Goal: Answer question/provide support: Share knowledge or assist other users

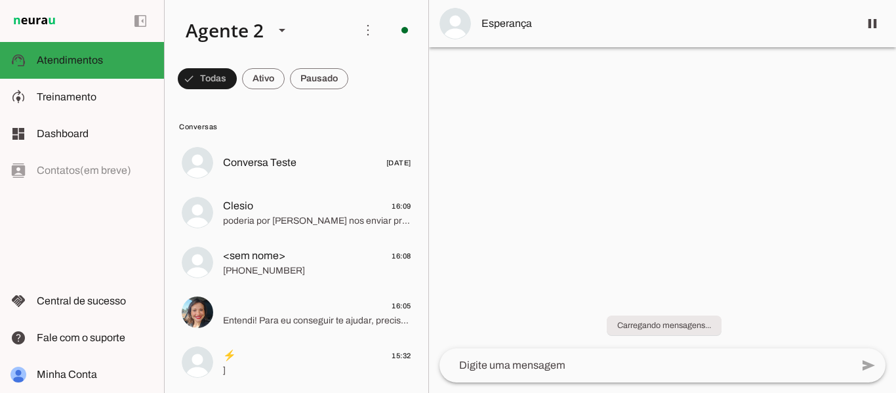
click at [502, 111] on div at bounding box center [662, 196] width 467 height 393
click at [546, 115] on div at bounding box center [662, 196] width 467 height 393
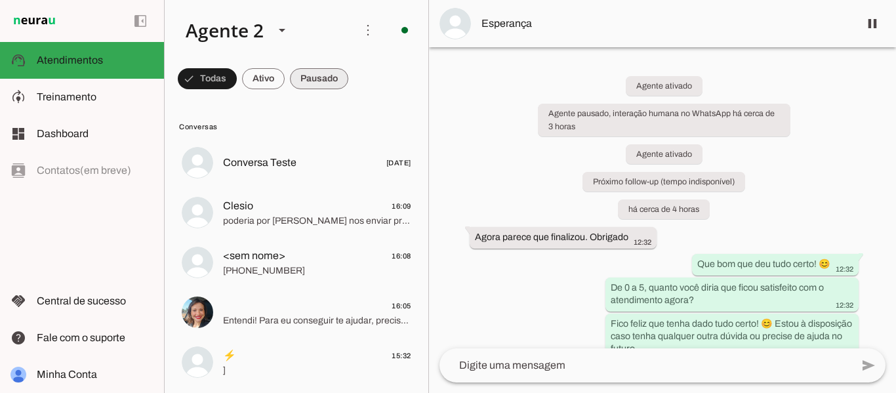
click at [237, 74] on span at bounding box center [207, 78] width 59 height 31
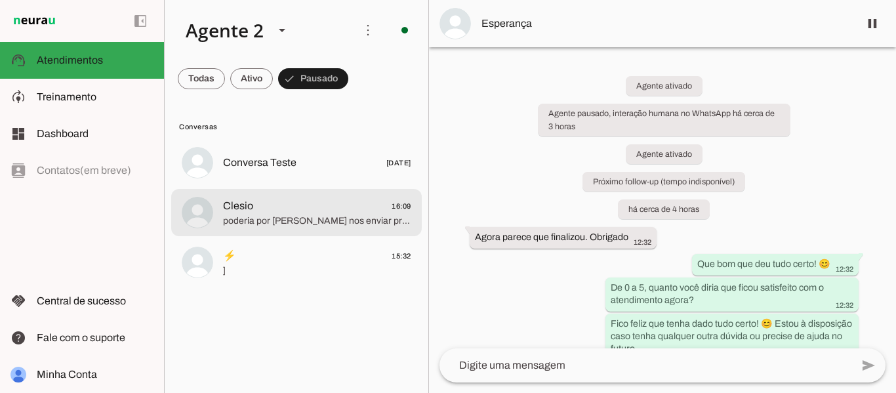
click at [309, 212] on span "Clesio 16:09" at bounding box center [317, 206] width 188 height 16
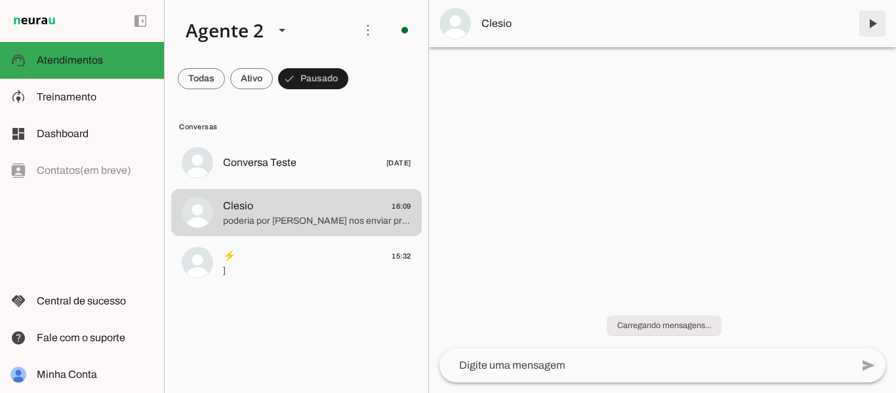
click at [872, 26] on span at bounding box center [871, 23] width 31 height 31
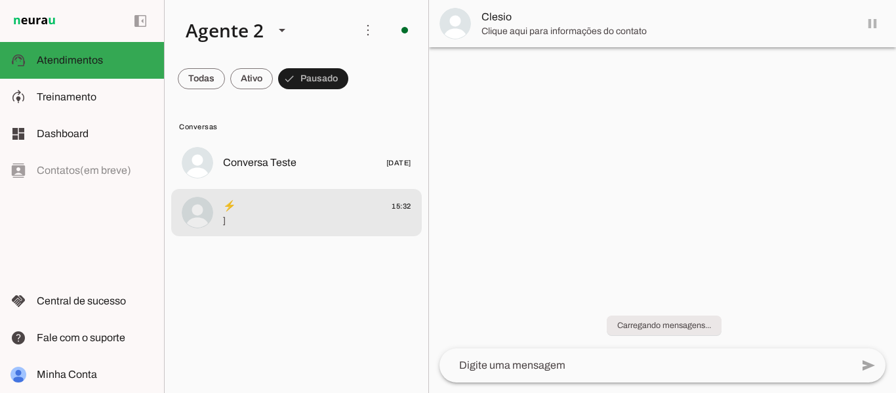
click at [315, 209] on span "⚡️ 15:32" at bounding box center [317, 206] width 188 height 16
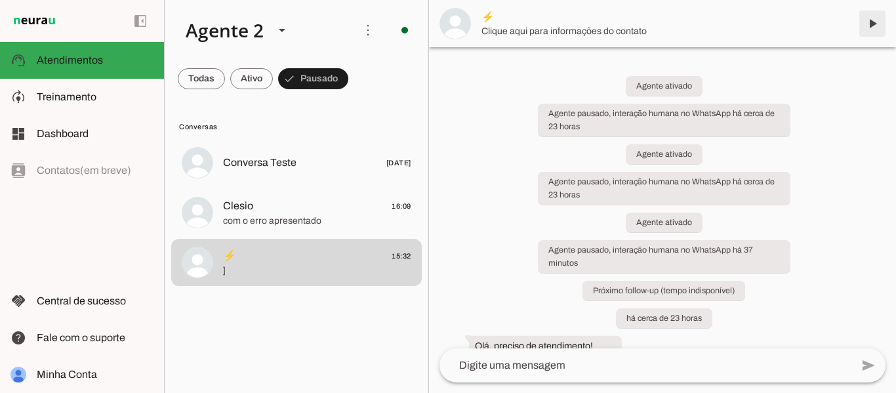
click at [875, 26] on span at bounding box center [871, 23] width 31 height 31
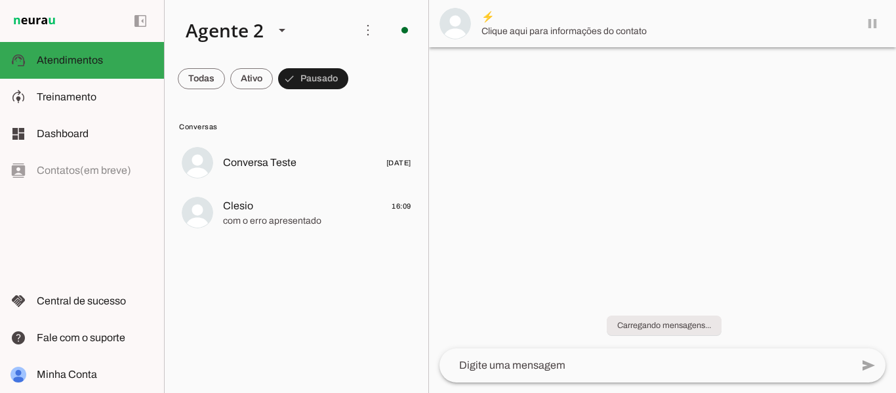
click at [306, 218] on span "com o erro apresentado" at bounding box center [317, 220] width 188 height 13
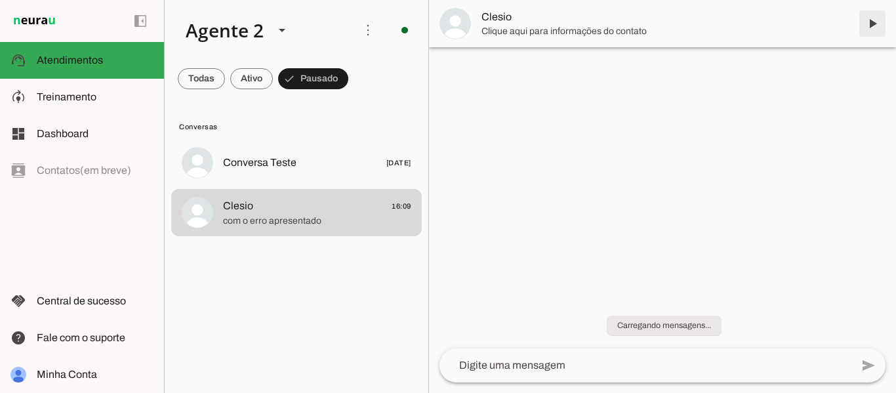
click at [872, 22] on span at bounding box center [871, 23] width 31 height 31
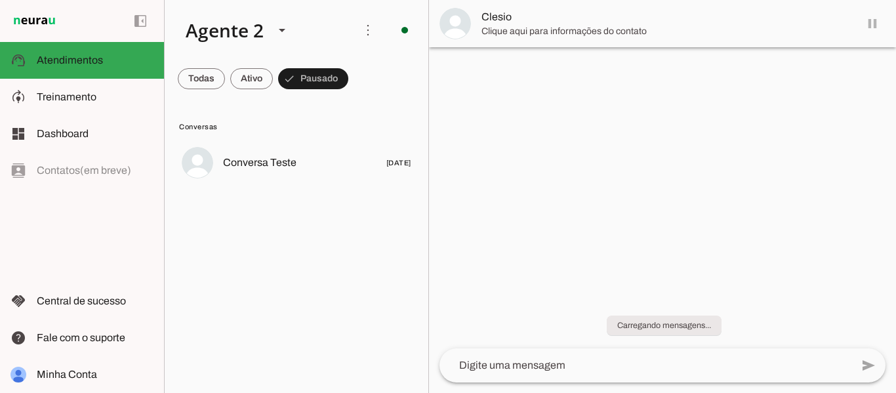
click at [205, 86] on span at bounding box center [201, 78] width 47 height 31
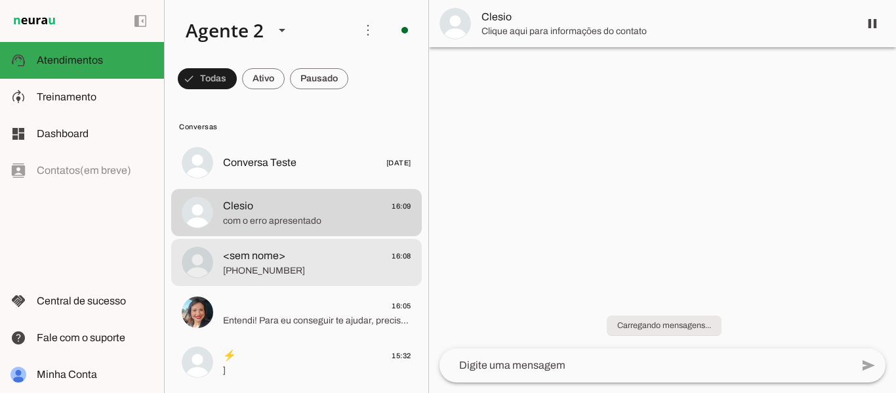
click at [304, 271] on span "[PHONE_NUMBER]" at bounding box center [317, 270] width 188 height 13
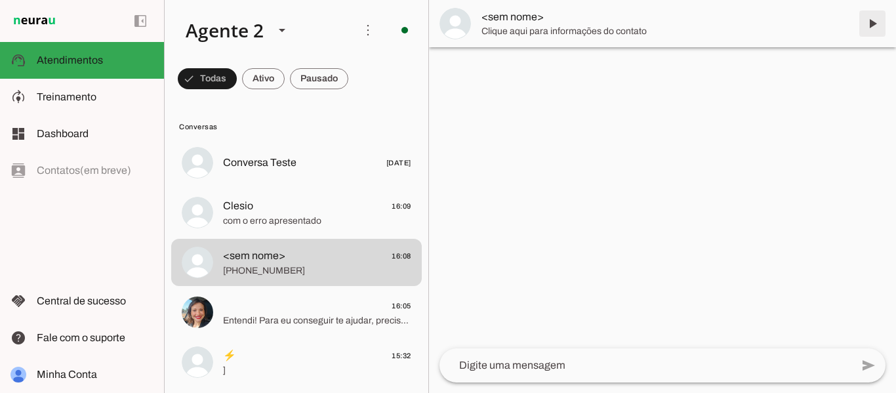
click at [875, 30] on span at bounding box center [871, 23] width 31 height 31
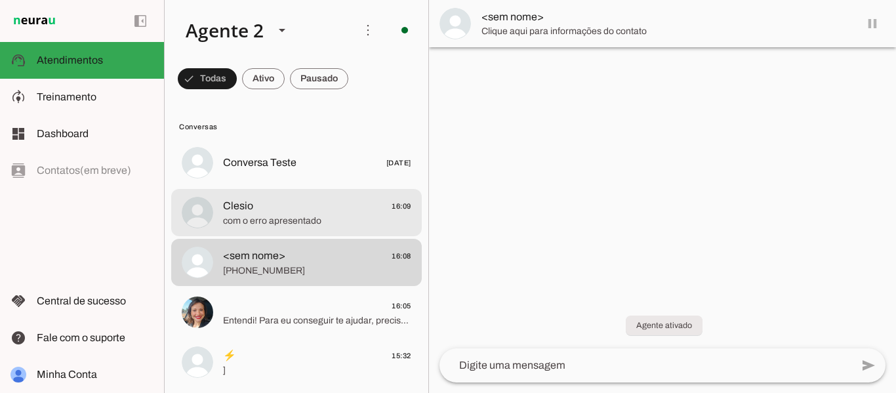
click at [321, 216] on span "com o erro apresentado" at bounding box center [317, 220] width 188 height 13
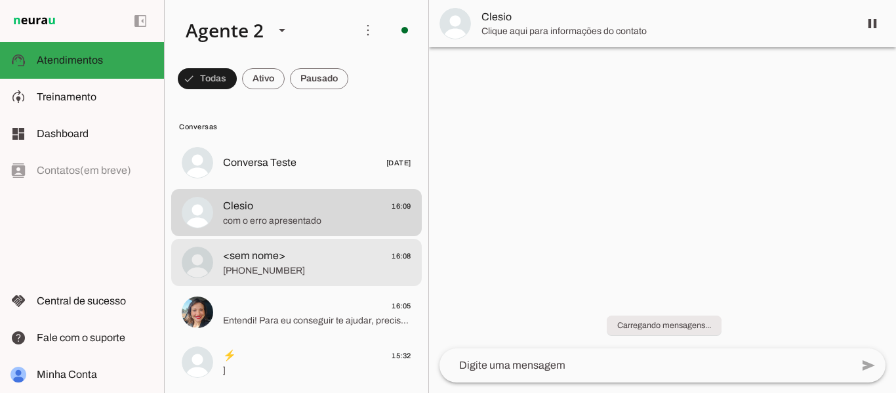
click at [308, 264] on span "[PHONE_NUMBER]" at bounding box center [317, 270] width 188 height 13
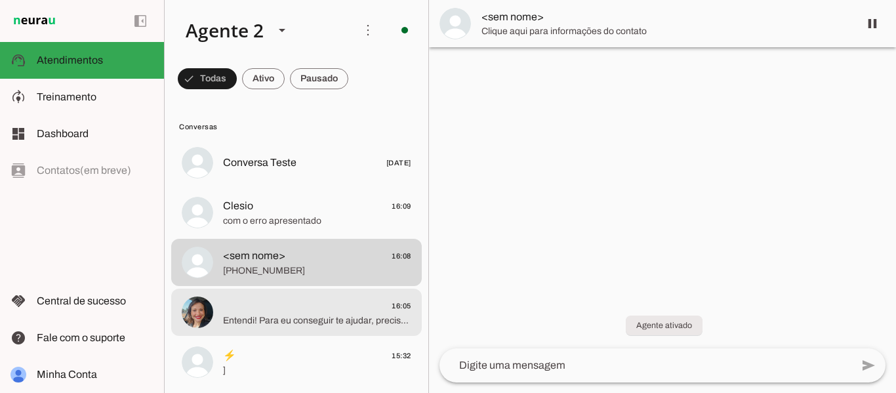
click at [300, 186] on md-item "16:05 Entendi! Para eu conseguir te ajudar, preciso saber qual erro você está e…" at bounding box center [296, 162] width 250 height 47
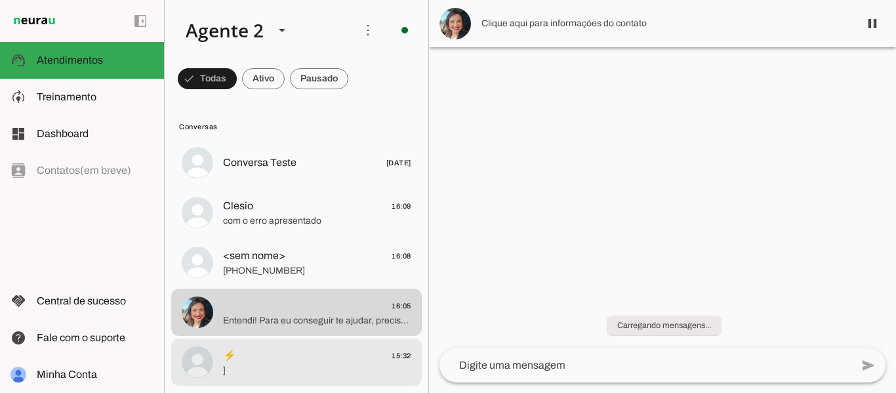
click at [297, 365] on span "]" at bounding box center [317, 370] width 188 height 13
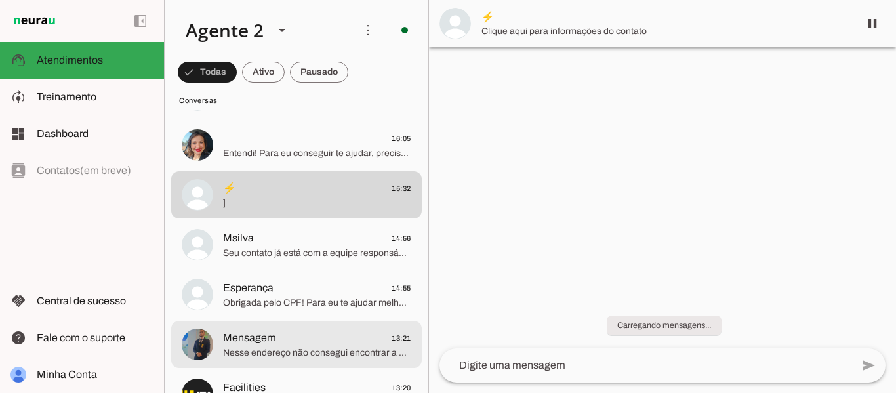
scroll to position [197, 0]
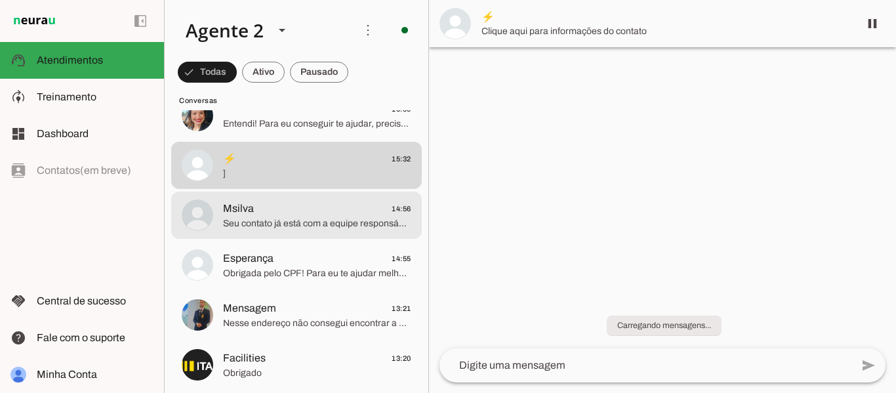
click at [312, 208] on span "Msilva 14:56" at bounding box center [317, 209] width 188 height 16
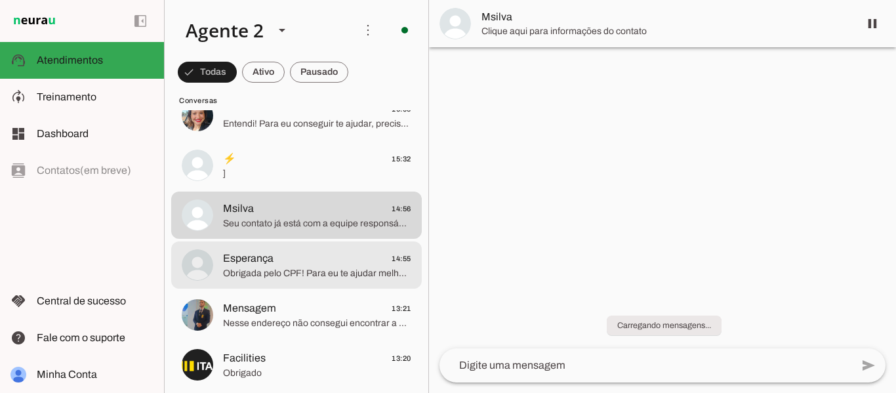
click at [312, 277] on span "Obrigada pelo CPF! Para eu te ajudar melhor, preciso que você me conte qual é o…" at bounding box center [317, 273] width 188 height 13
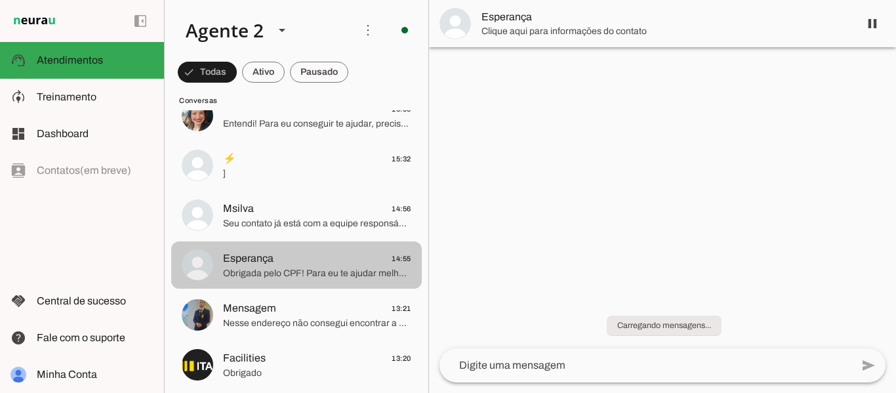
click at [315, 320] on span "Nesse endereço não consegui encontrar a estação de [GEOGRAPHIC_DATA]" at bounding box center [317, 323] width 188 height 13
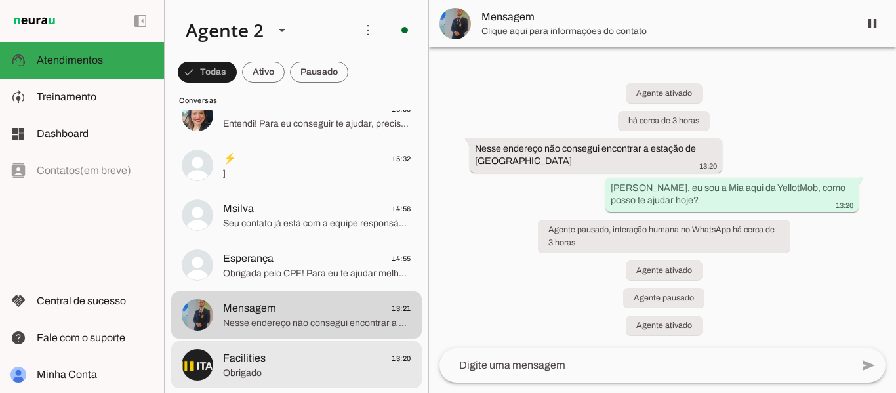
click at [315, 371] on span "Obrigado" at bounding box center [317, 373] width 188 height 13
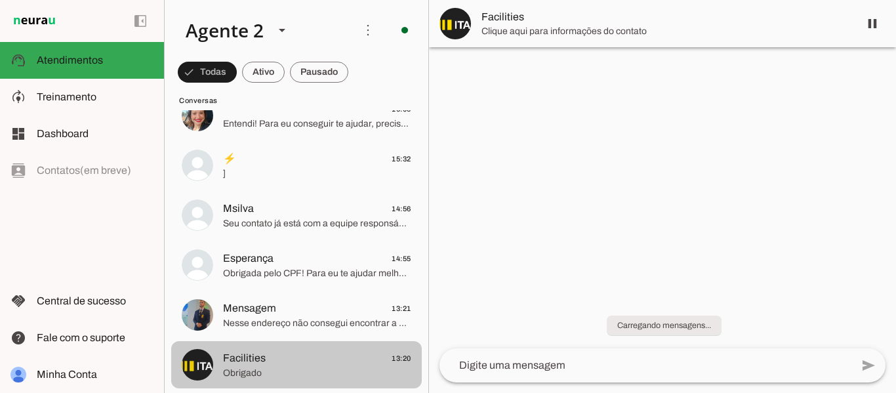
click at [319, 319] on span "Nesse endereço não consegui encontrar a estação de [GEOGRAPHIC_DATA]" at bounding box center [317, 323] width 188 height 13
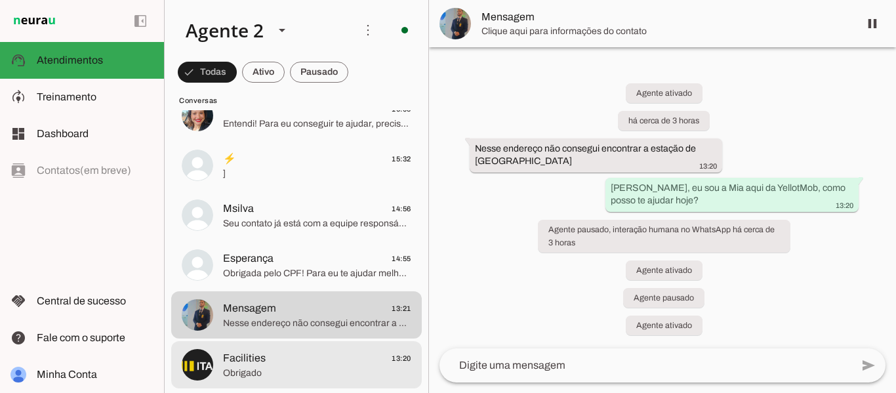
click at [318, 357] on span "Facilities 13:20" at bounding box center [317, 358] width 188 height 16
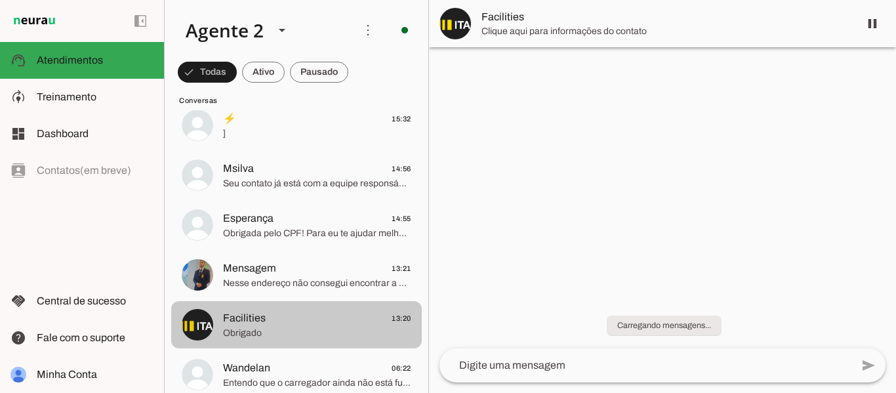
scroll to position [328, 0]
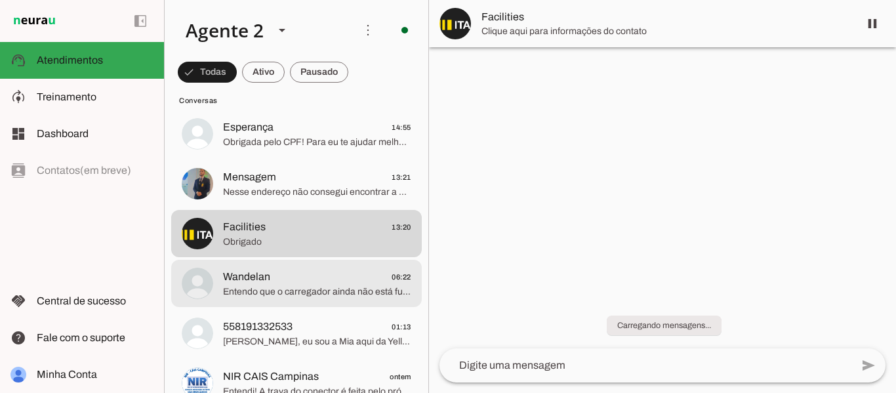
click at [314, 277] on span "Wandelan 06:22" at bounding box center [317, 277] width 188 height 16
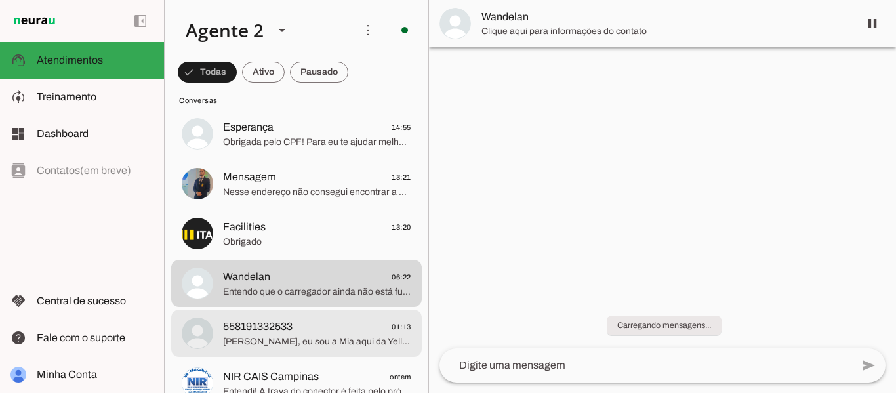
click at [313, 333] on span "558191332533 01:13" at bounding box center [317, 327] width 188 height 16
